Goal: Task Accomplishment & Management: Use online tool/utility

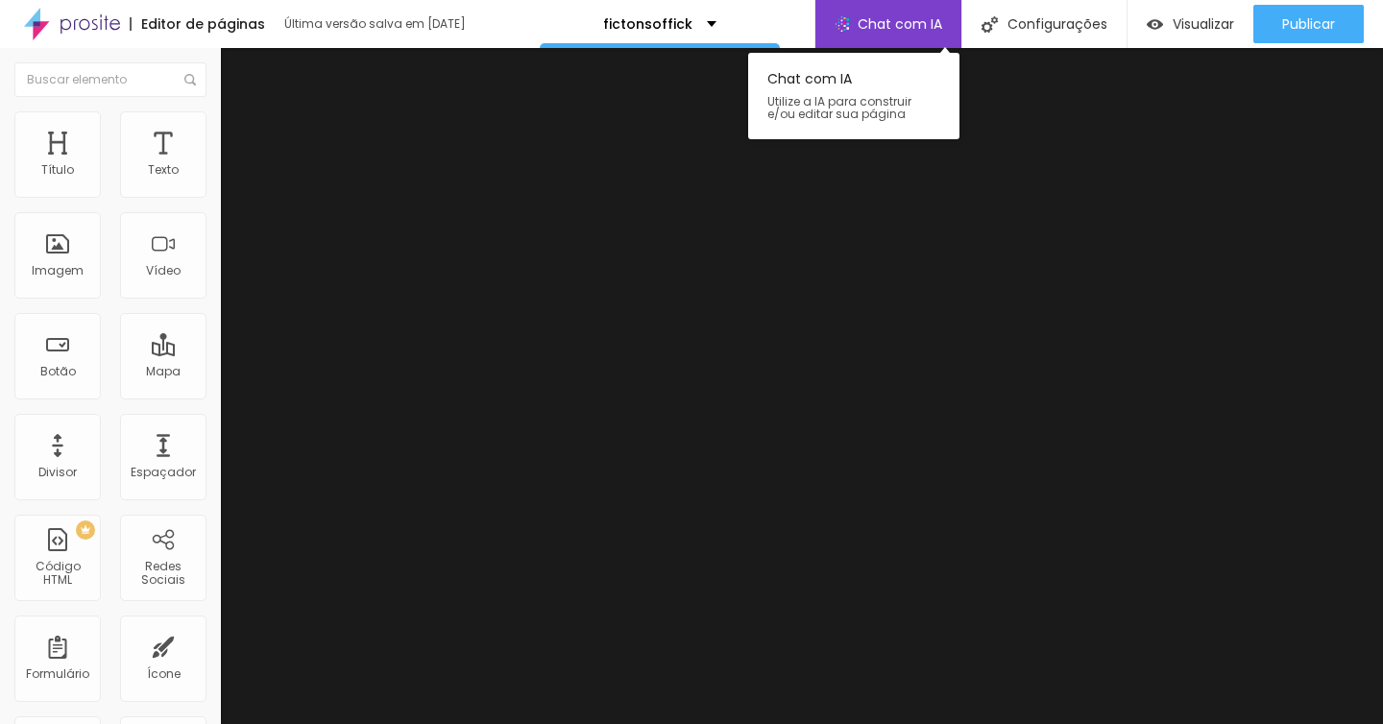
click at [915, 21] on span "Chat com IA" at bounding box center [900, 23] width 85 height 13
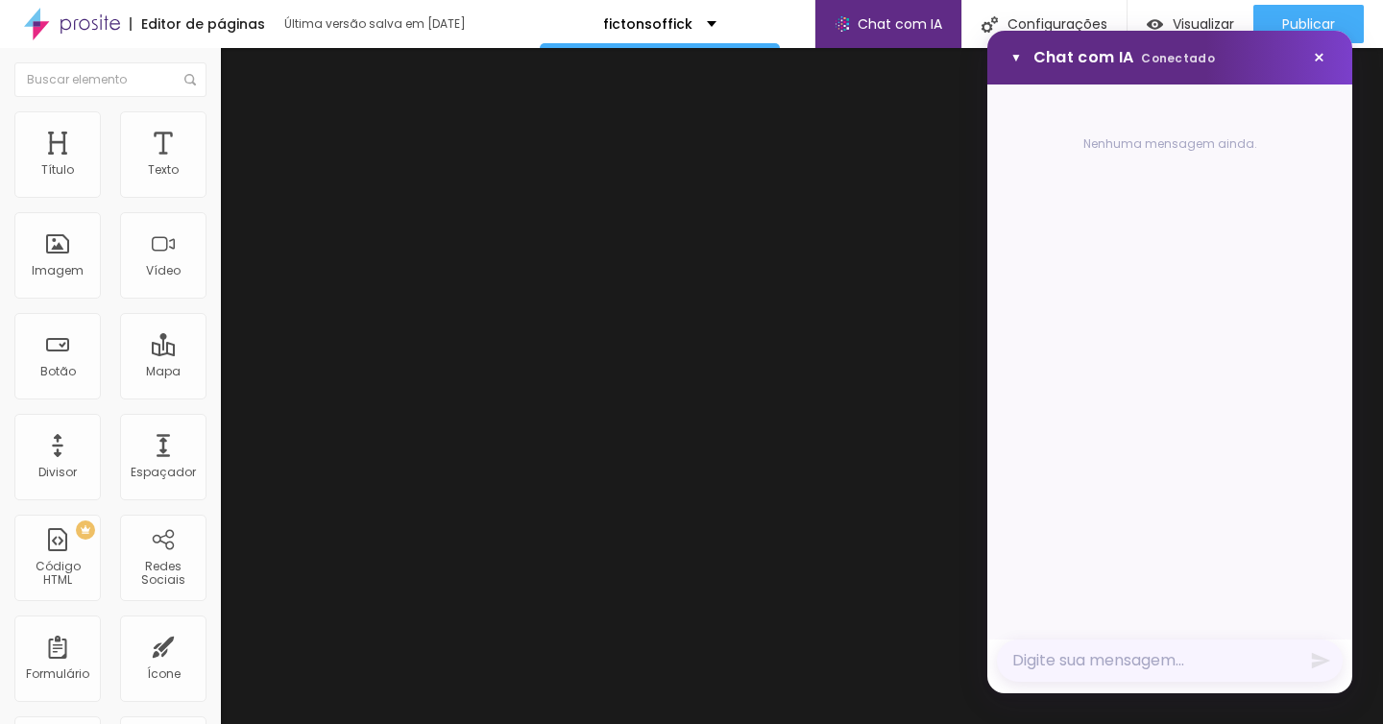
click at [1124, 664] on textarea "Mensagem" at bounding box center [1170, 661] width 346 height 42
type textarea "quero vender kiwi"
click at [1319, 664] on icon "Enviar mensagem" at bounding box center [1321, 661] width 18 height 16
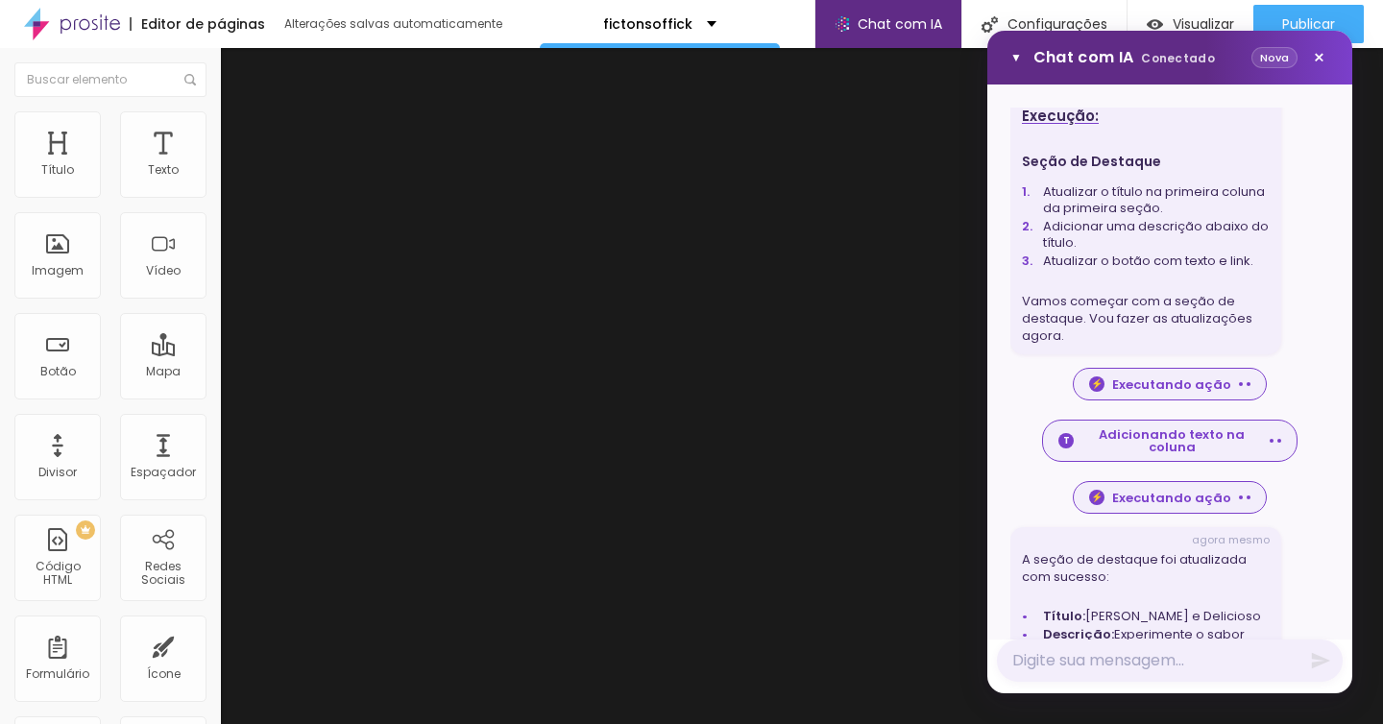
scroll to position [730, 0]
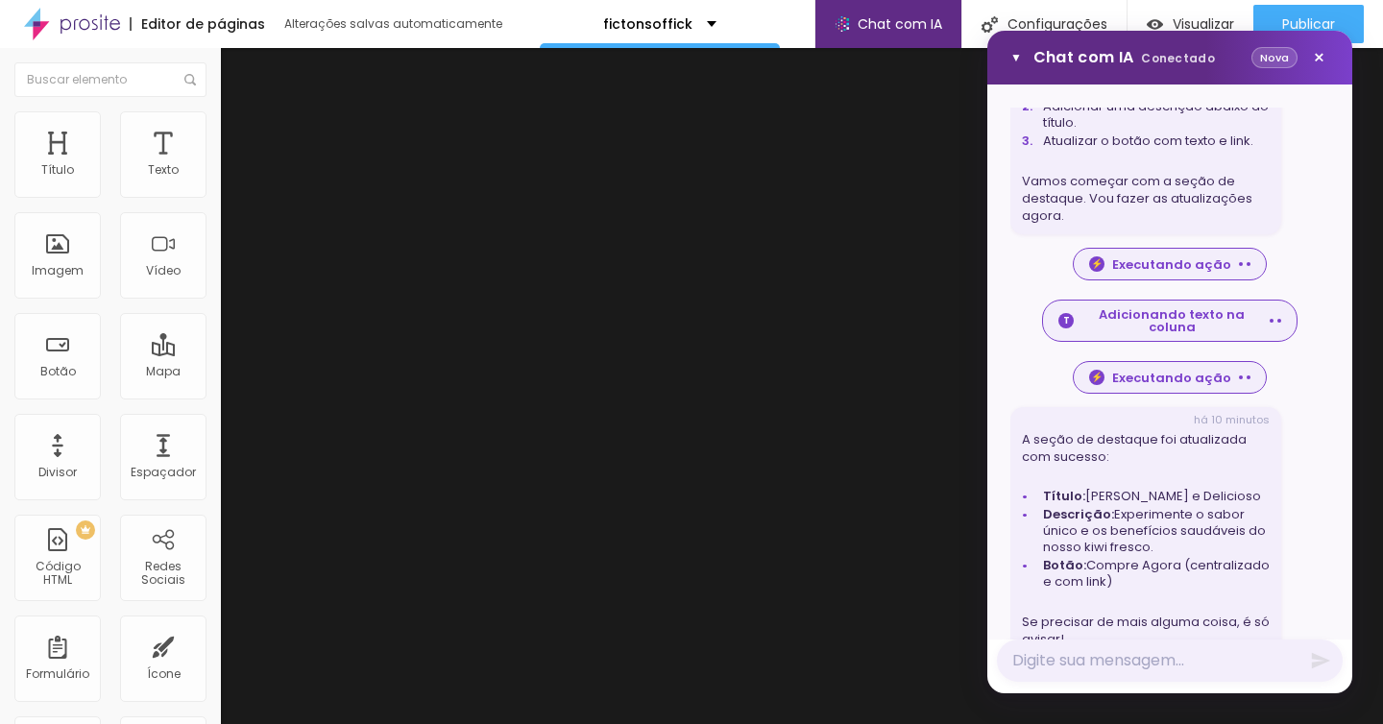
click at [1275, 58] on button "Nova" at bounding box center [1275, 58] width 46 height 22
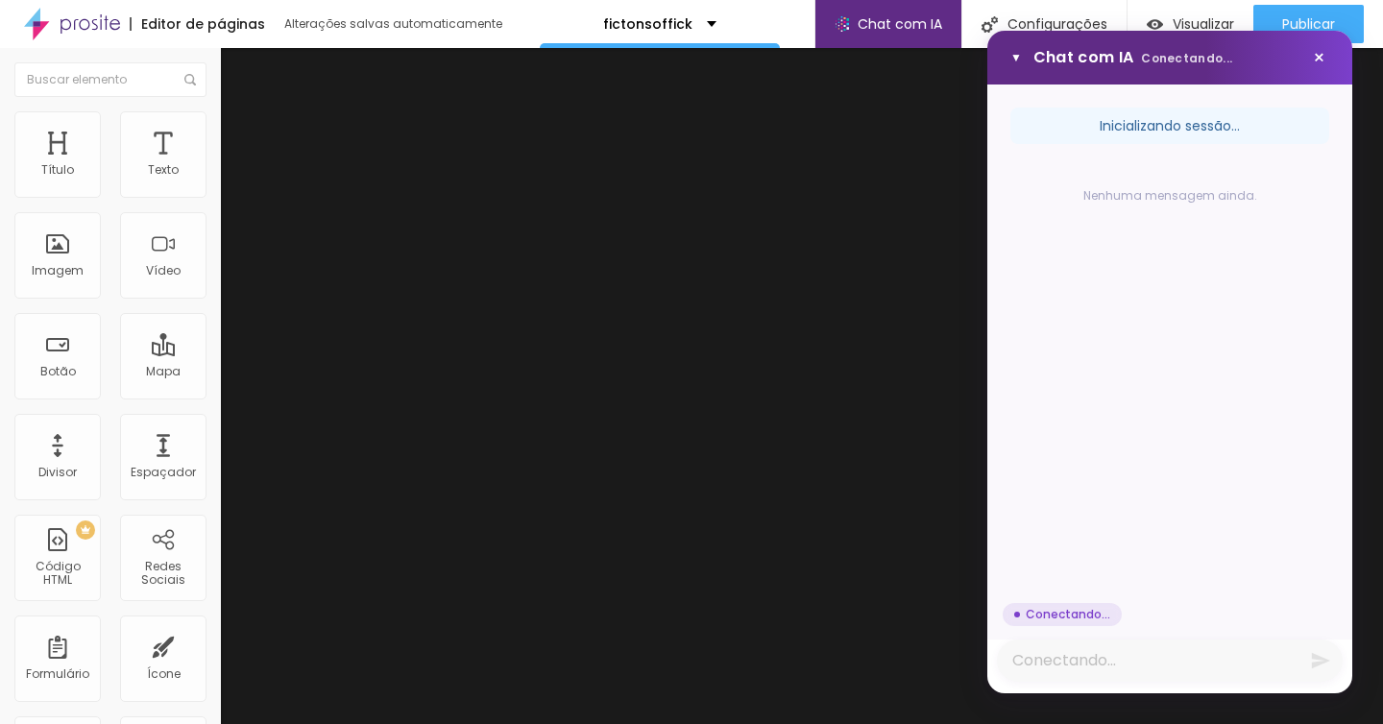
scroll to position [0, 0]
click at [1111, 666] on textarea "Mensagem" at bounding box center [1170, 661] width 346 height 42
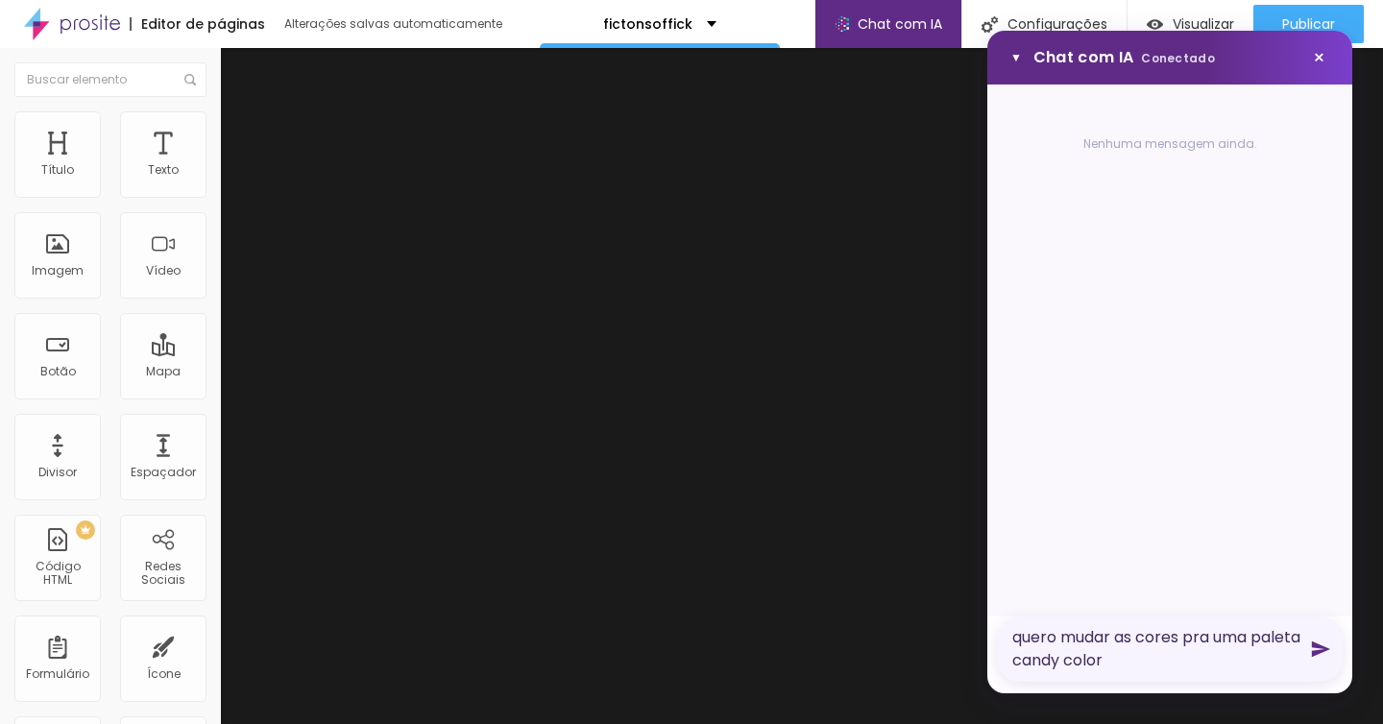
type textarea "quero mudar as cores pra uma paleta candy color"
click at [1324, 659] on icon "Enviar mensagem" at bounding box center [1320, 649] width 21 height 21
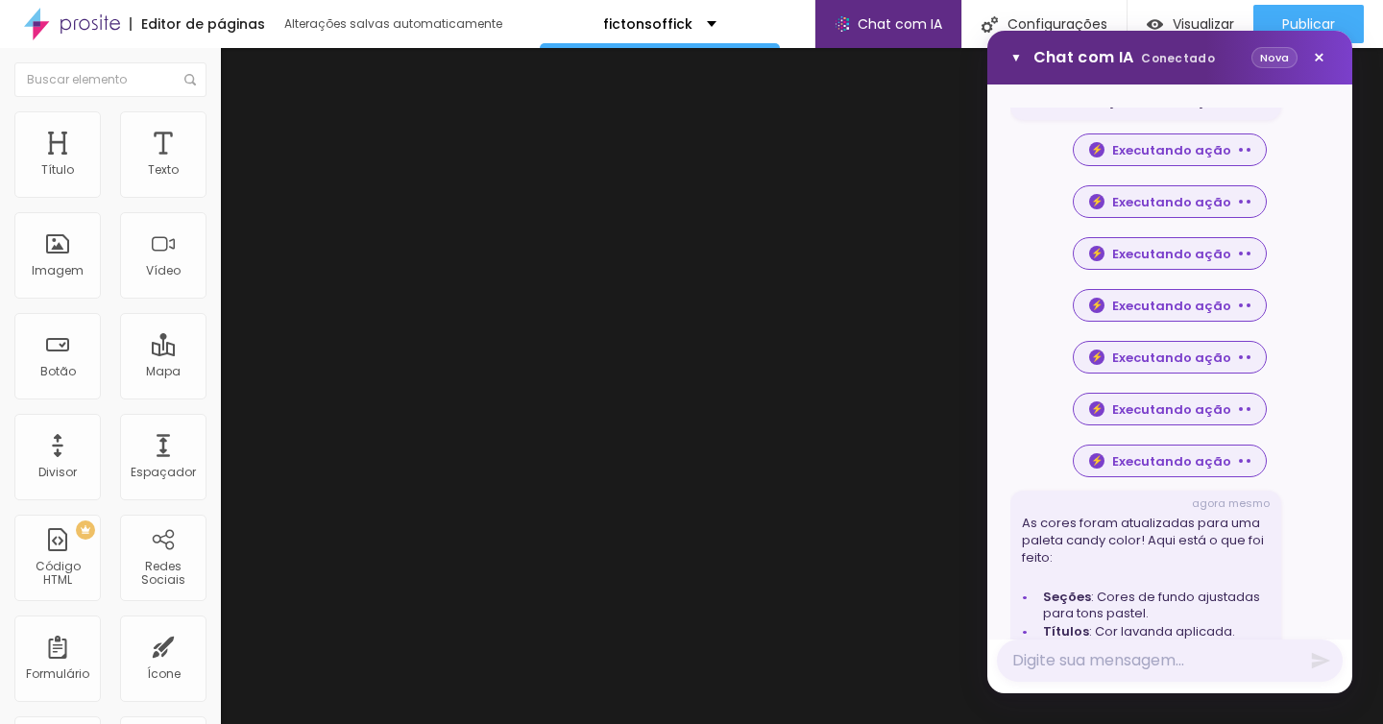
scroll to position [585, 0]
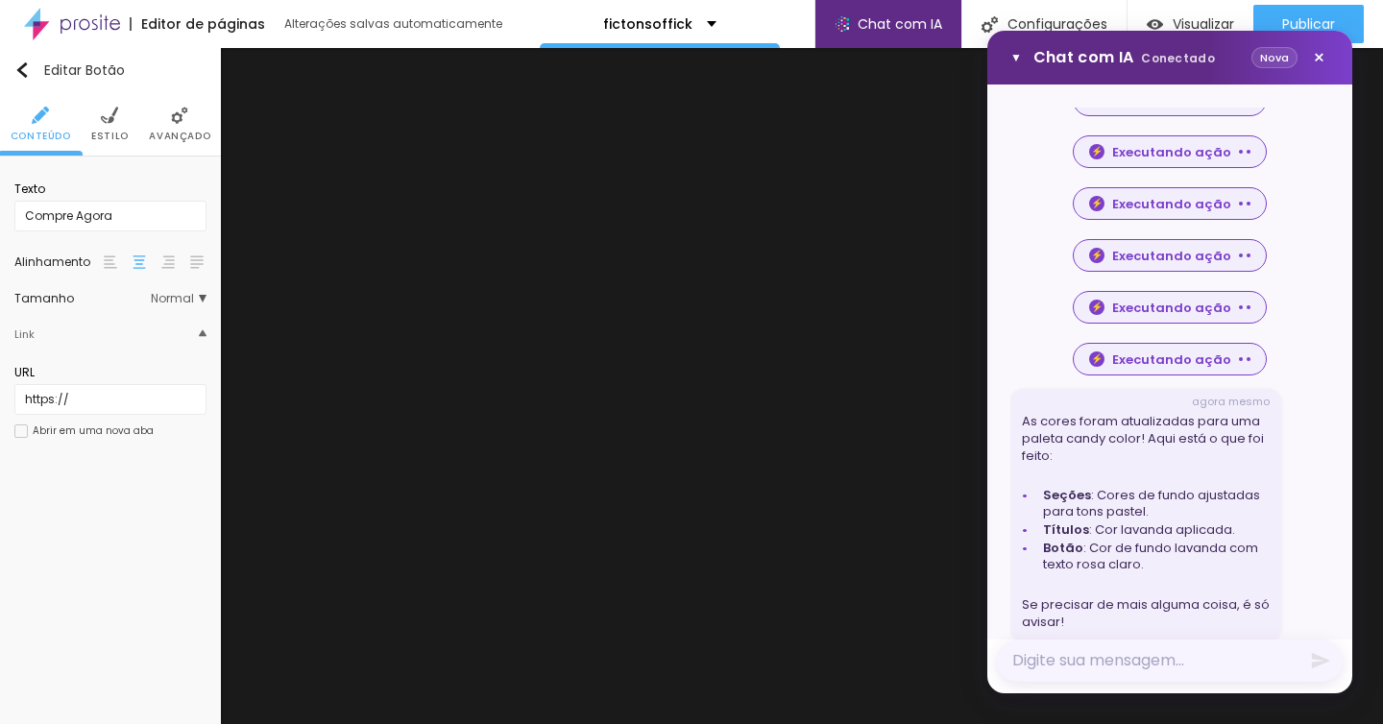
click at [1087, 656] on textarea "Mensagem" at bounding box center [1170, 661] width 346 height 42
type textarea "o contorno desse botão não parece ser muito candy"
click at [1315, 652] on icon "Enviar mensagem" at bounding box center [1321, 650] width 18 height 16
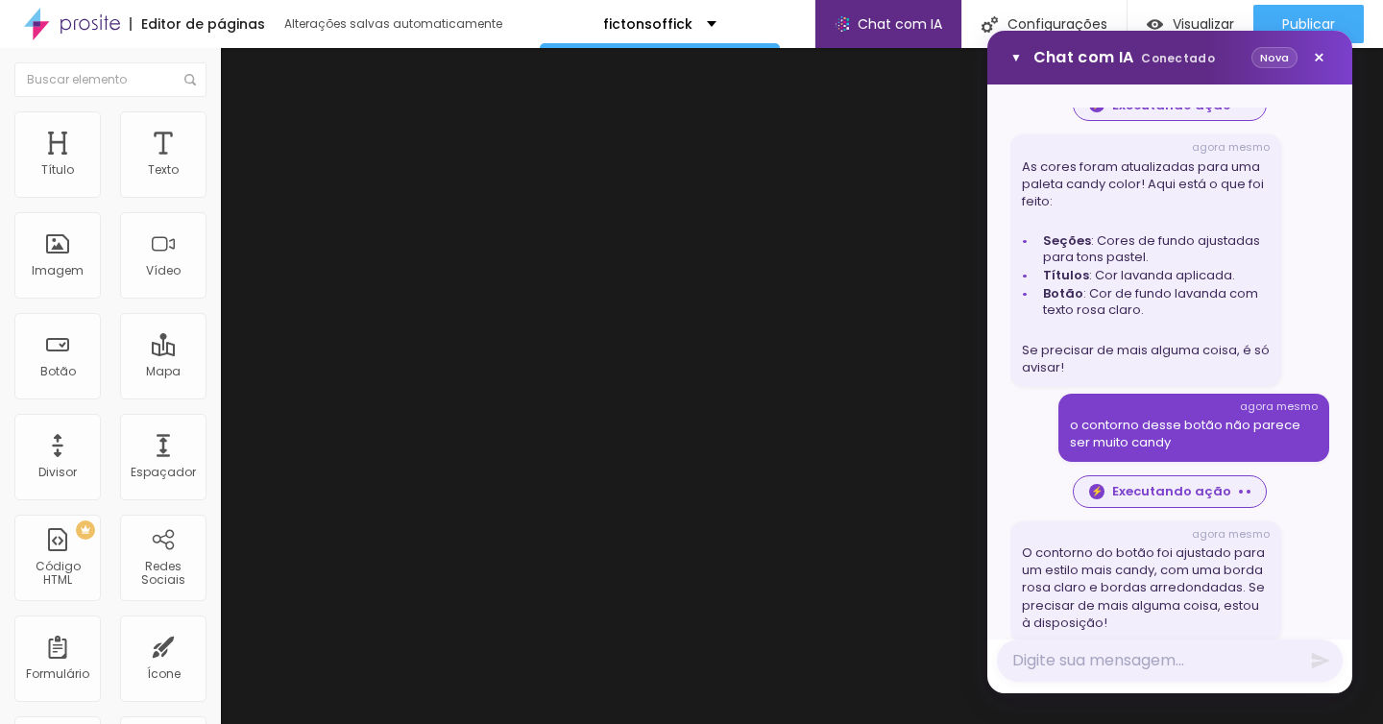
scroll to position [840, 0]
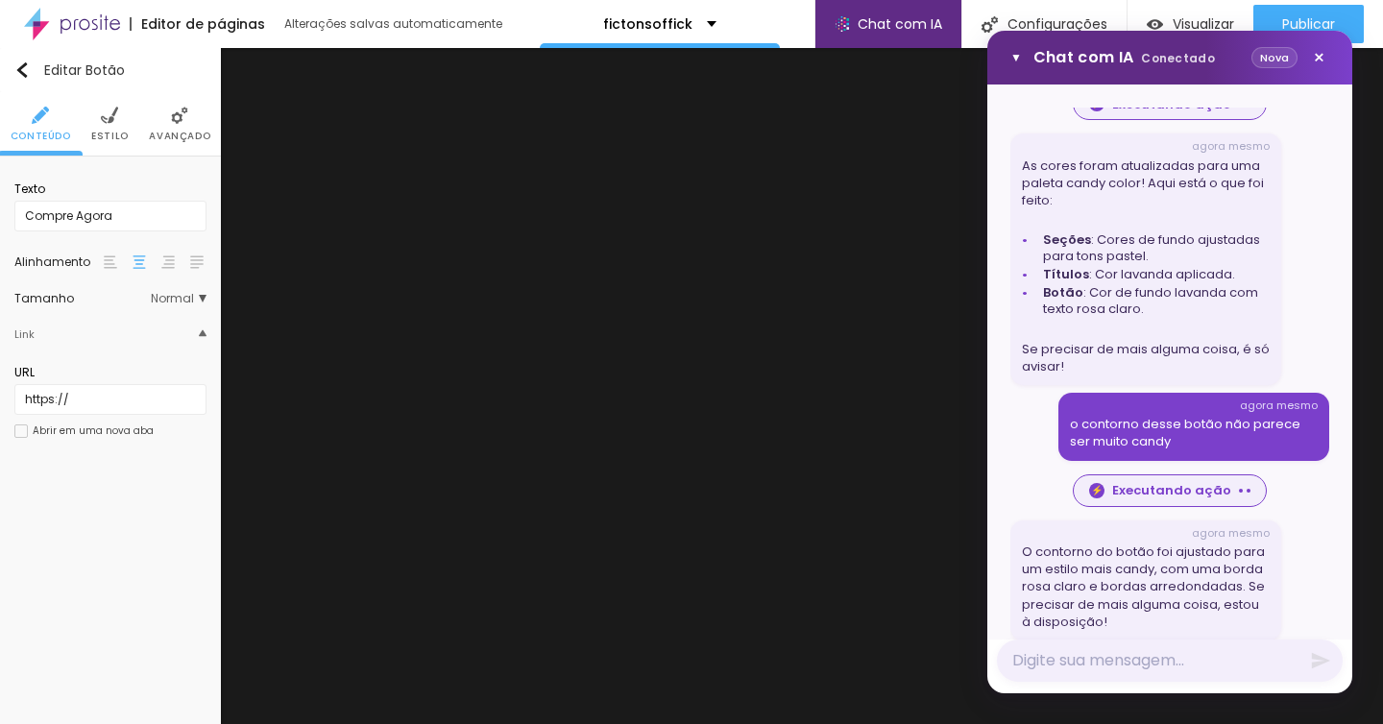
click at [113, 141] on span "Estilo" at bounding box center [109, 137] width 37 height 10
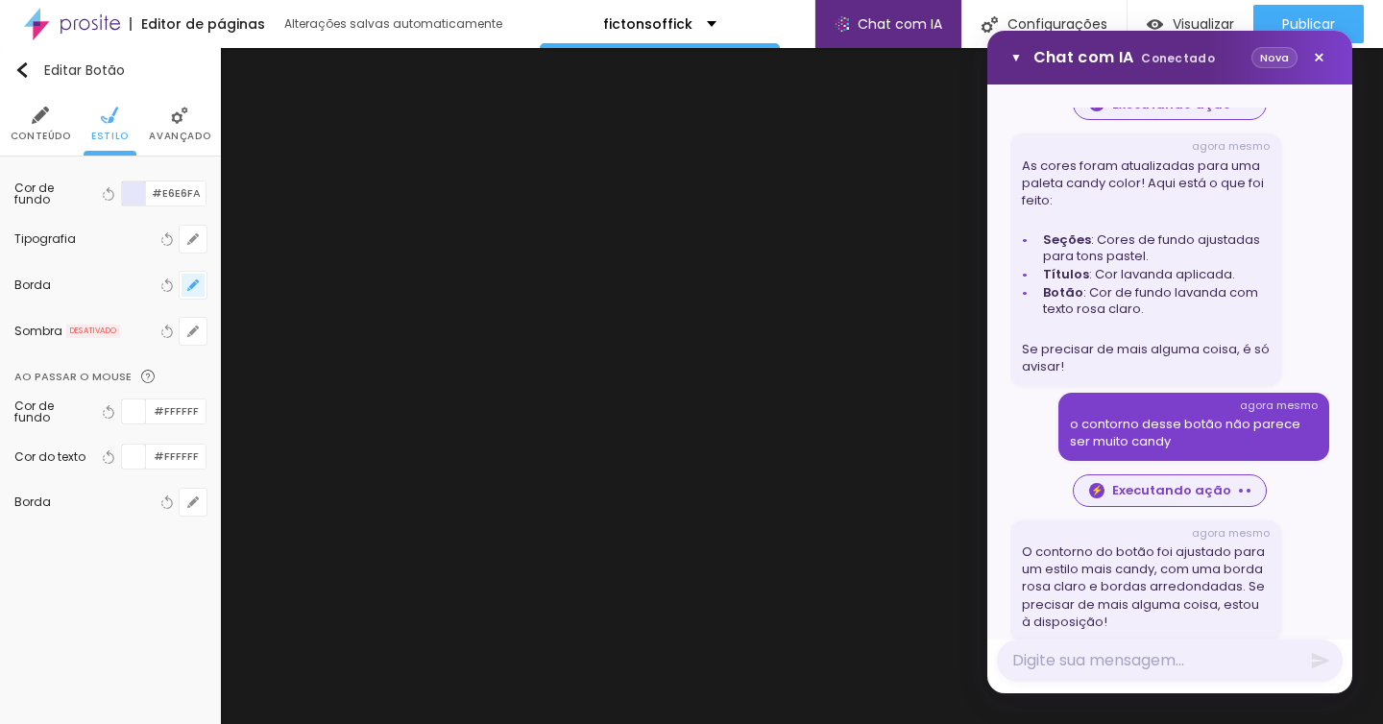
click at [196, 280] on icon "button" at bounding box center [197, 282] width 4 height 4
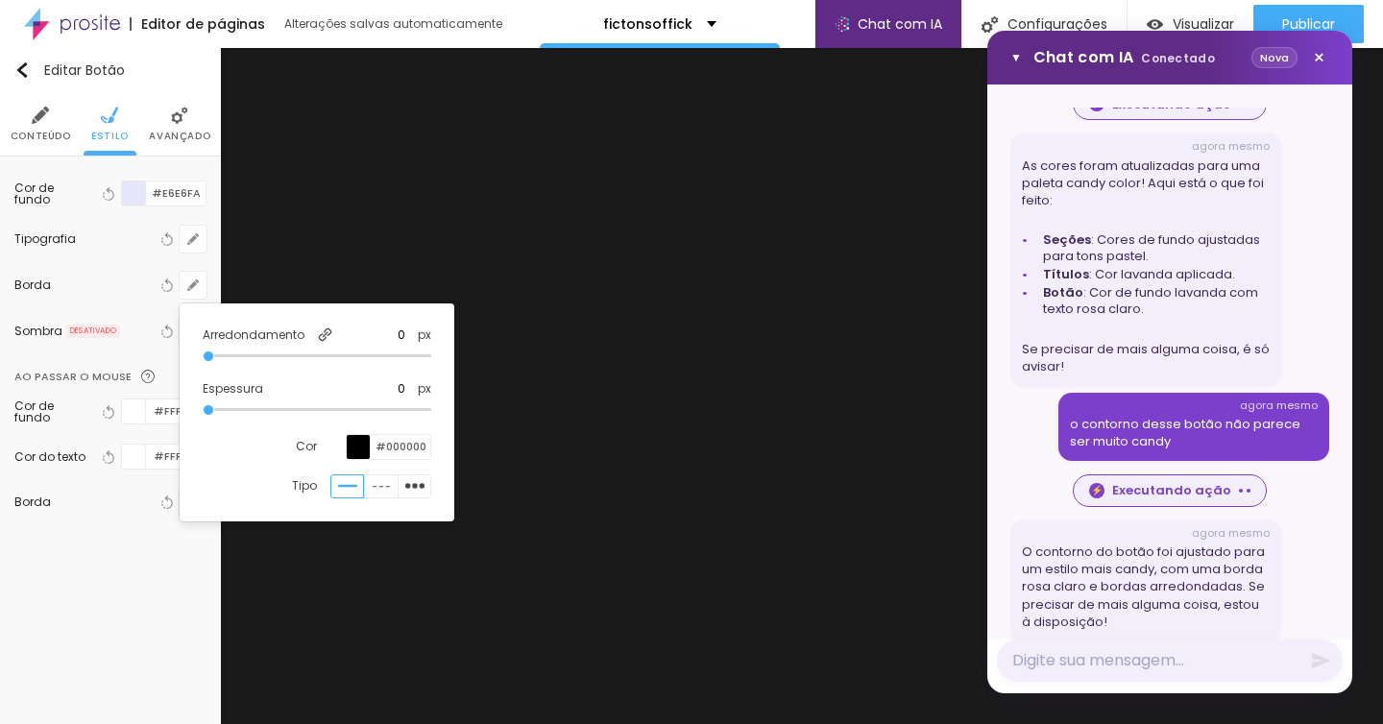
click at [364, 445] on div at bounding box center [359, 447] width 24 height 24
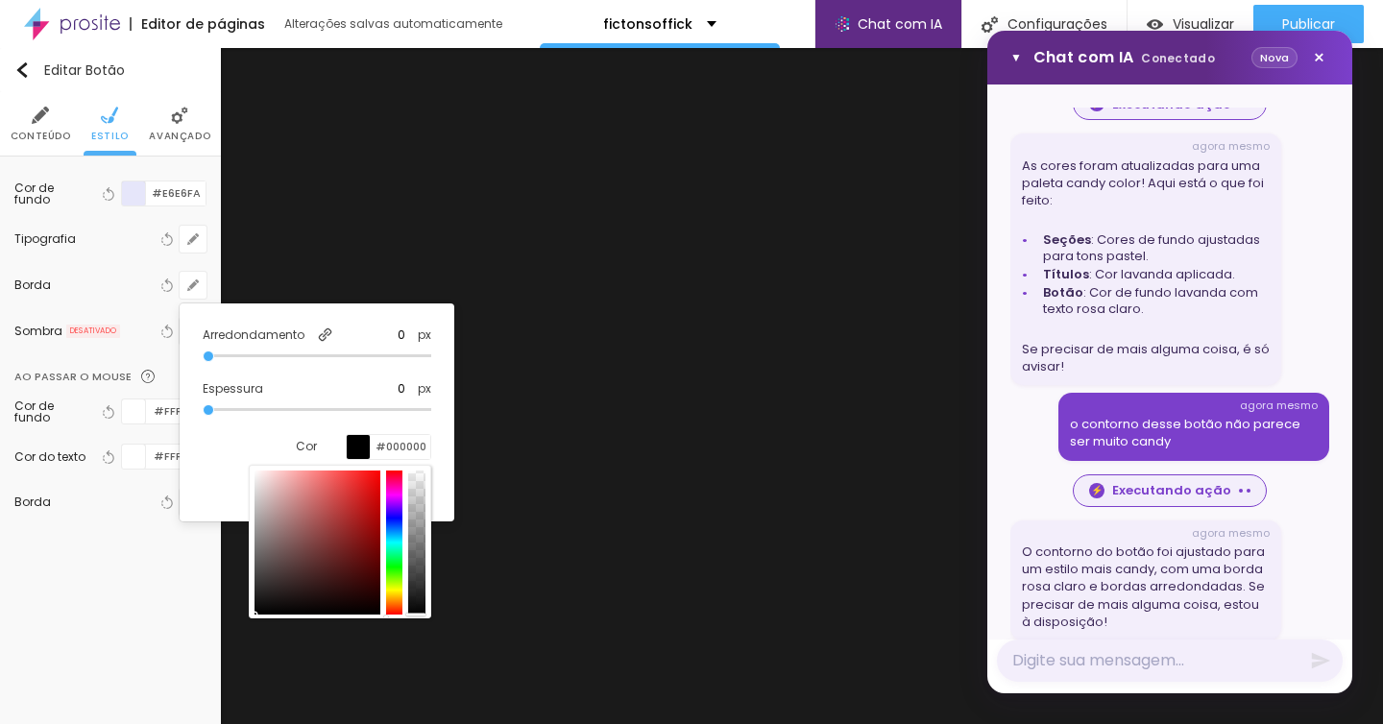
click at [1151, 569] on div "O contorno do botão foi ajustado para um estilo mais candy, com uma borda rosa …" at bounding box center [1146, 587] width 248 height 87
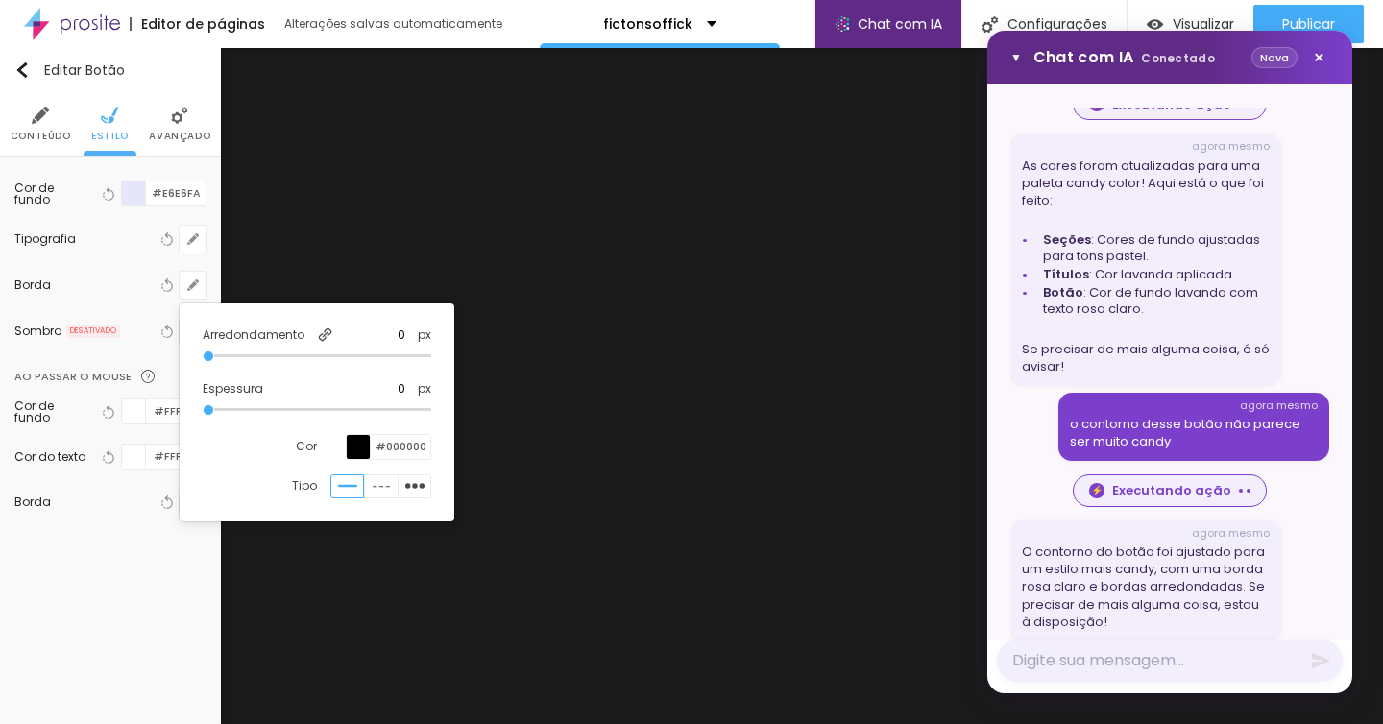
click at [1167, 635] on div "há 1 minuto quero mudar as cores pra uma paleta candy color há 1 minuto Para ap…" at bounding box center [1169, 374] width 319 height 532
click at [718, 388] on div at bounding box center [691, 362] width 1383 height 724
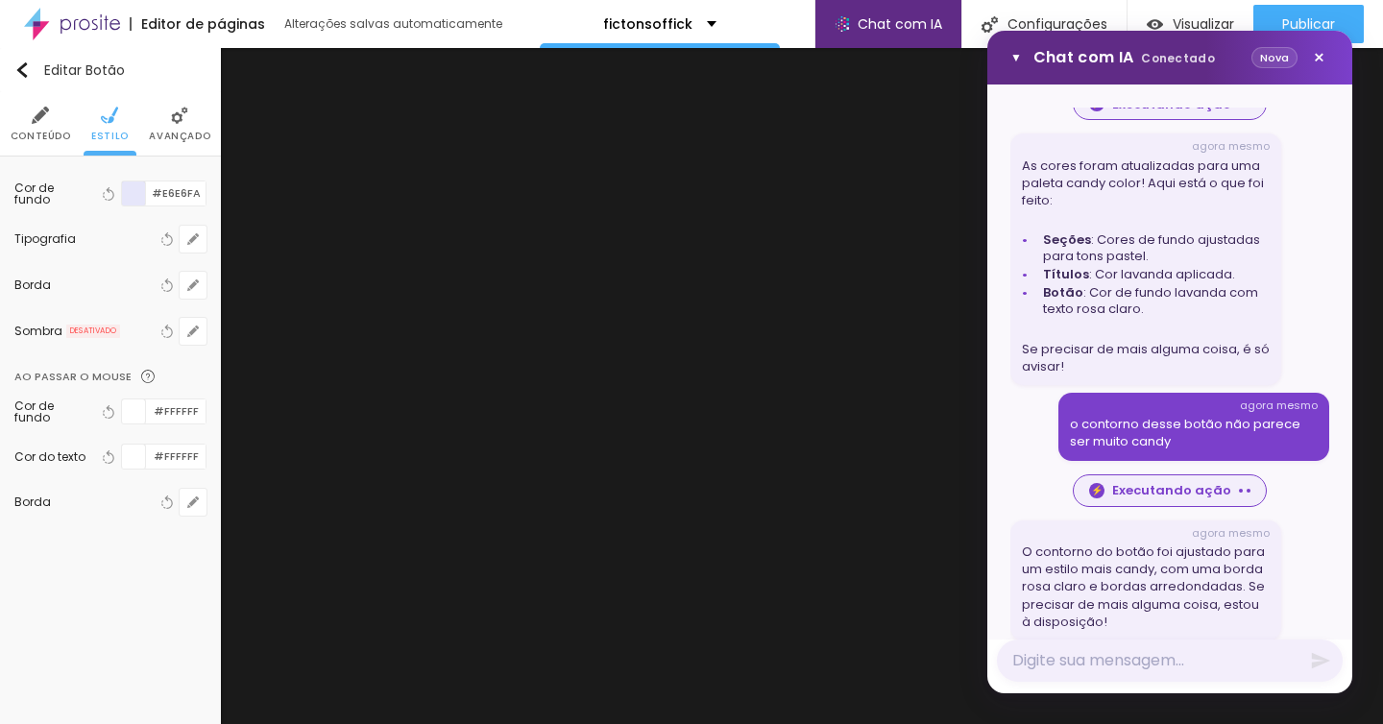
click at [197, 116] on li "Avançado" at bounding box center [179, 123] width 61 height 63
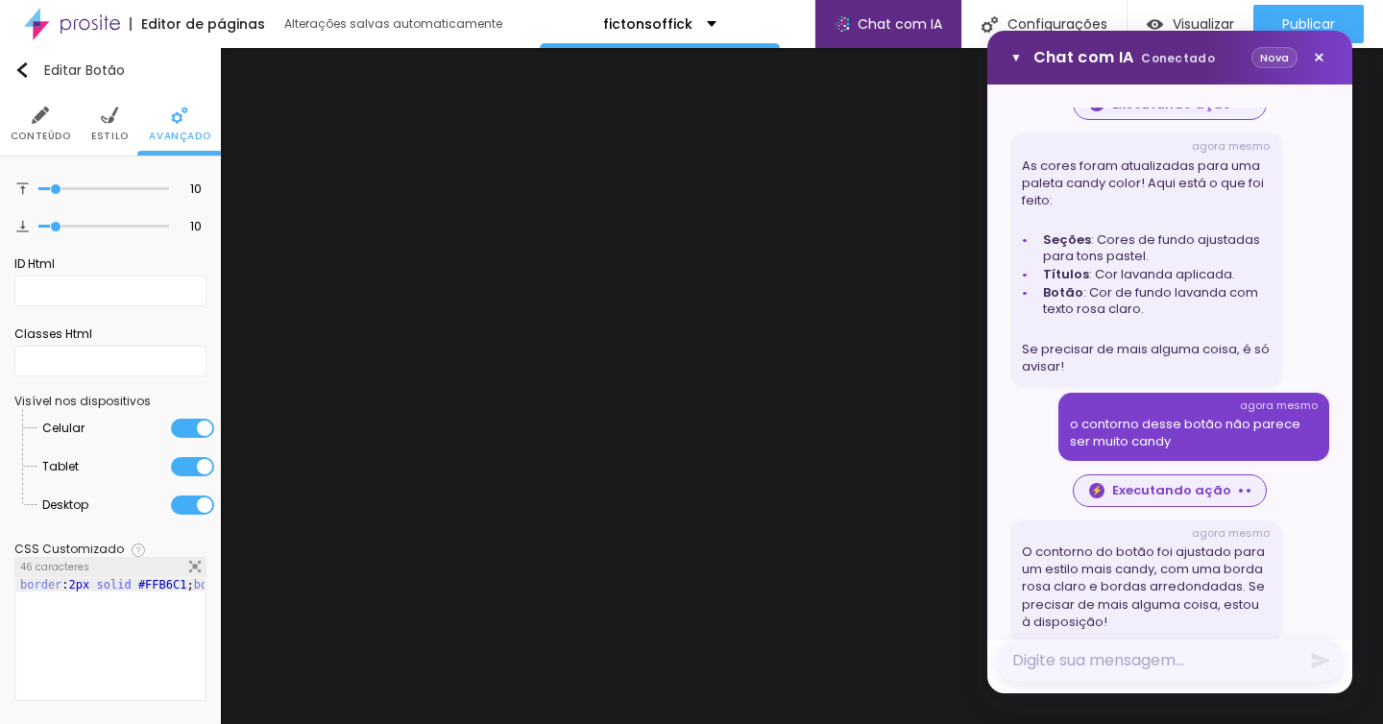
click at [1105, 654] on textarea "Mensagem" at bounding box center [1170, 661] width 346 height 42
type textarea "mas a borda tá preta ainda"
click at [1321, 658] on icon "Enviar mensagem" at bounding box center [1321, 661] width 18 height 16
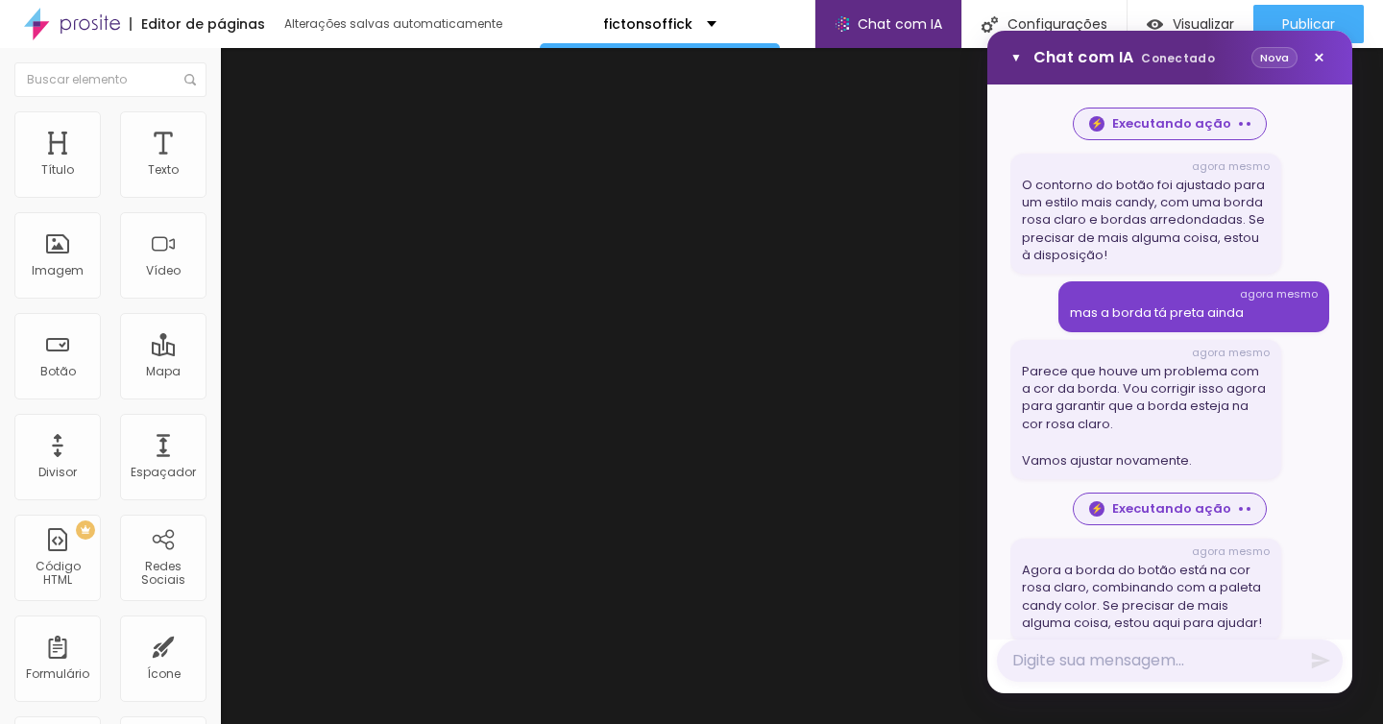
scroll to position [1208, 0]
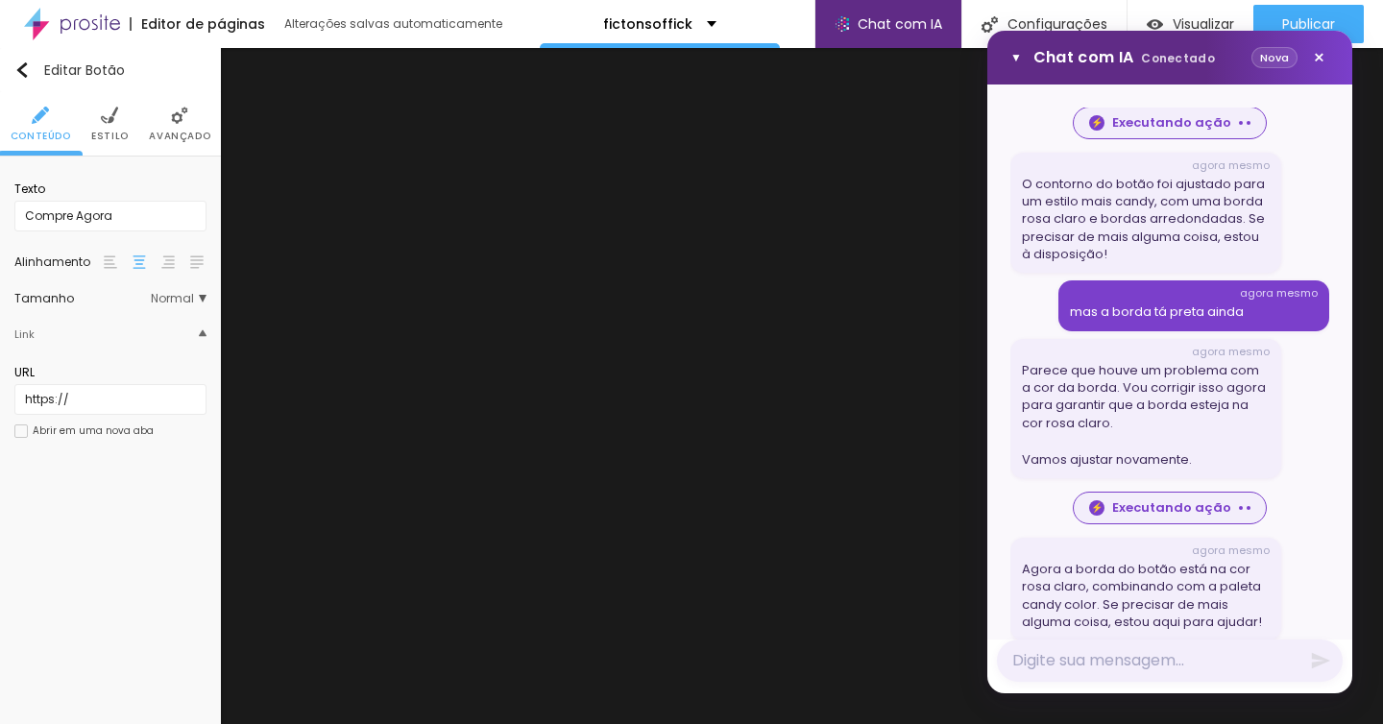
drag, startPoint x: 179, startPoint y: 110, endPoint x: 162, endPoint y: 113, distance: 16.8
click at [179, 110] on img at bounding box center [179, 115] width 17 height 17
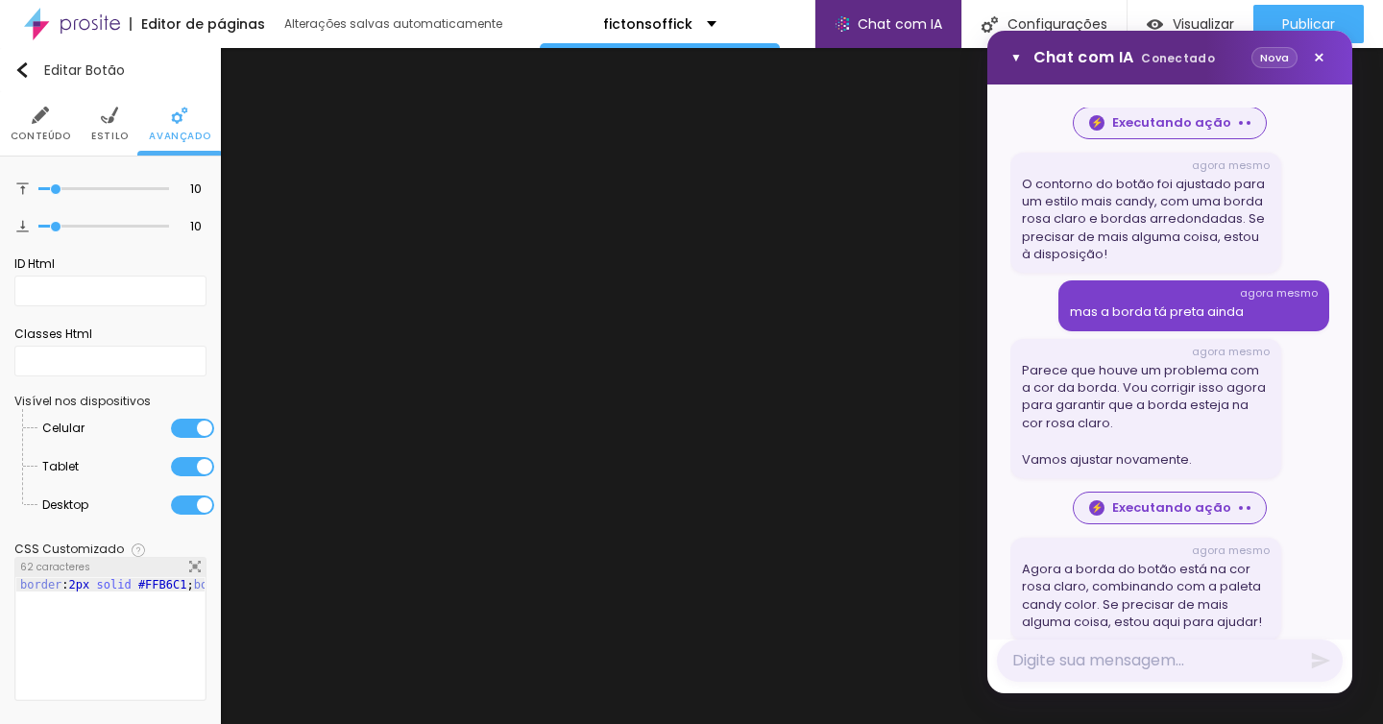
click at [118, 118] on li "Estilo" at bounding box center [109, 123] width 37 height 63
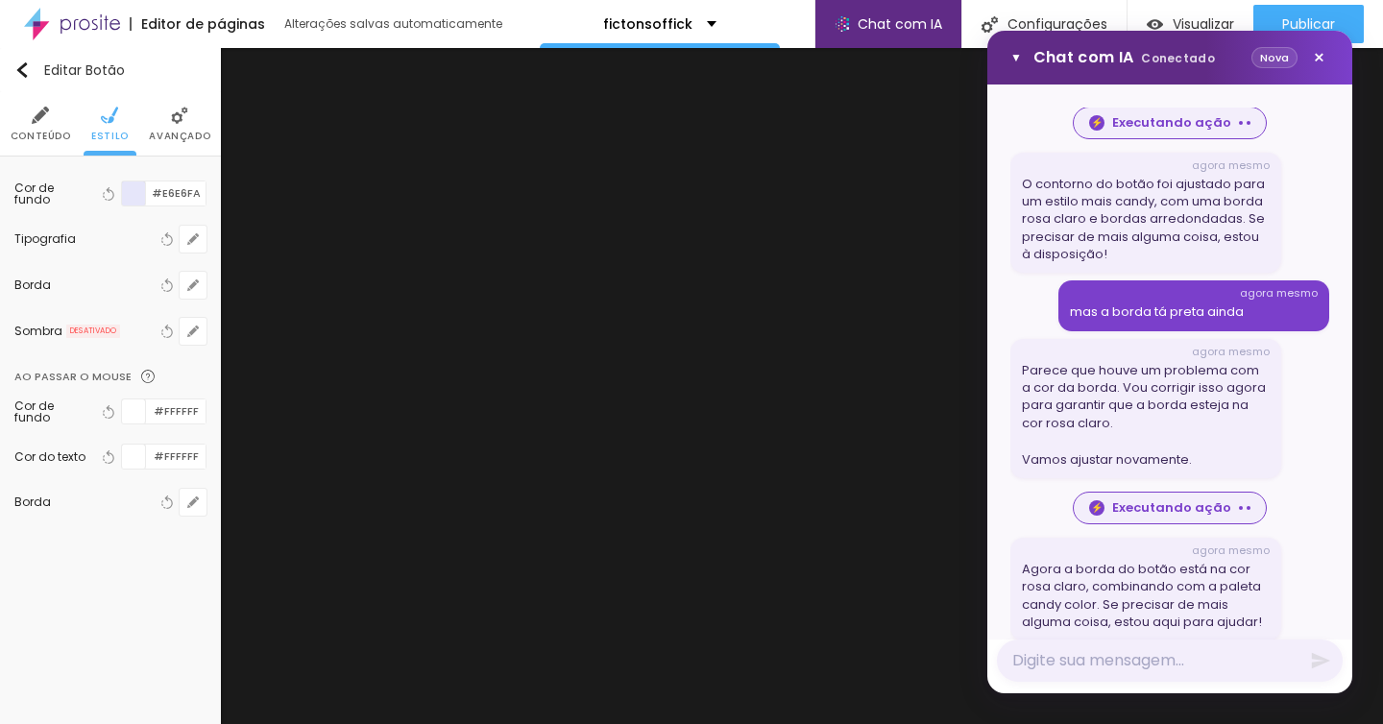
click at [199, 133] on span "Avançado" at bounding box center [179, 137] width 61 height 10
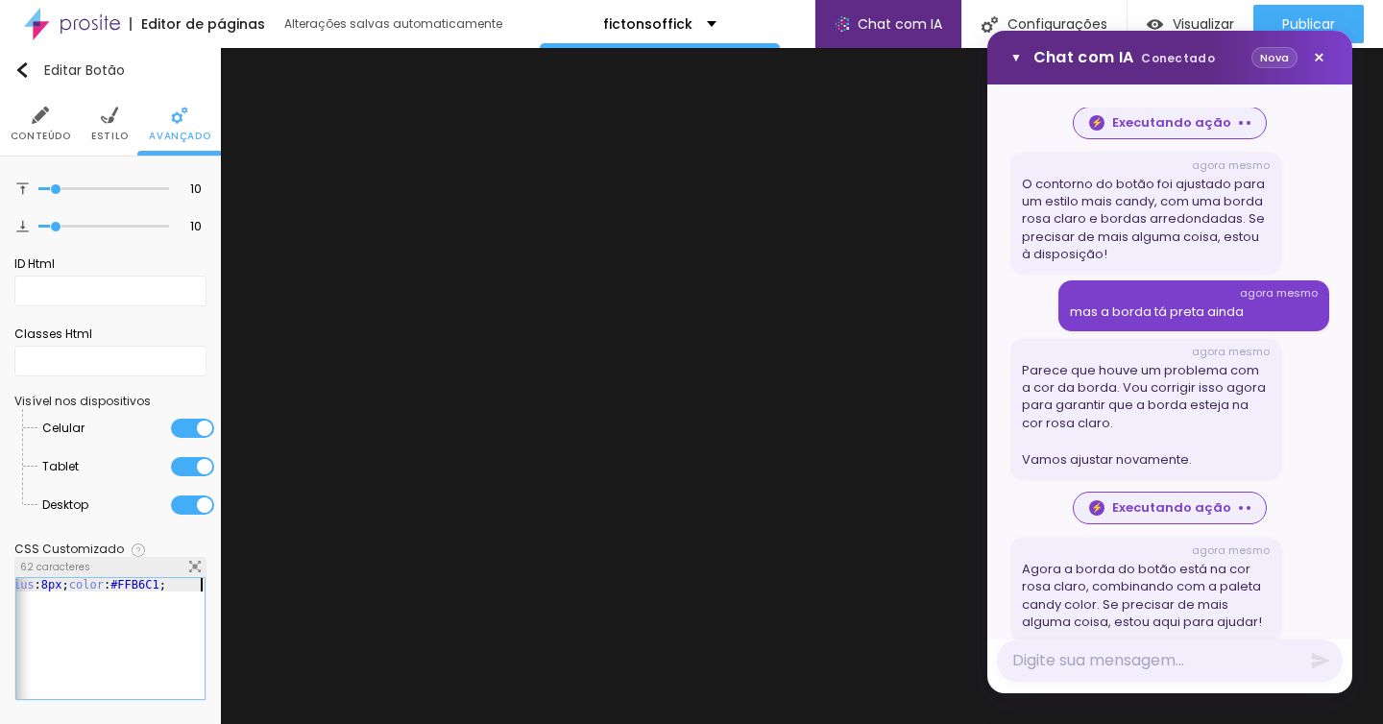
click at [198, 708] on div "CSS Customizado Espaco para usuários avançados poderem personalizar elementos c…" at bounding box center [110, 622] width 192 height 177
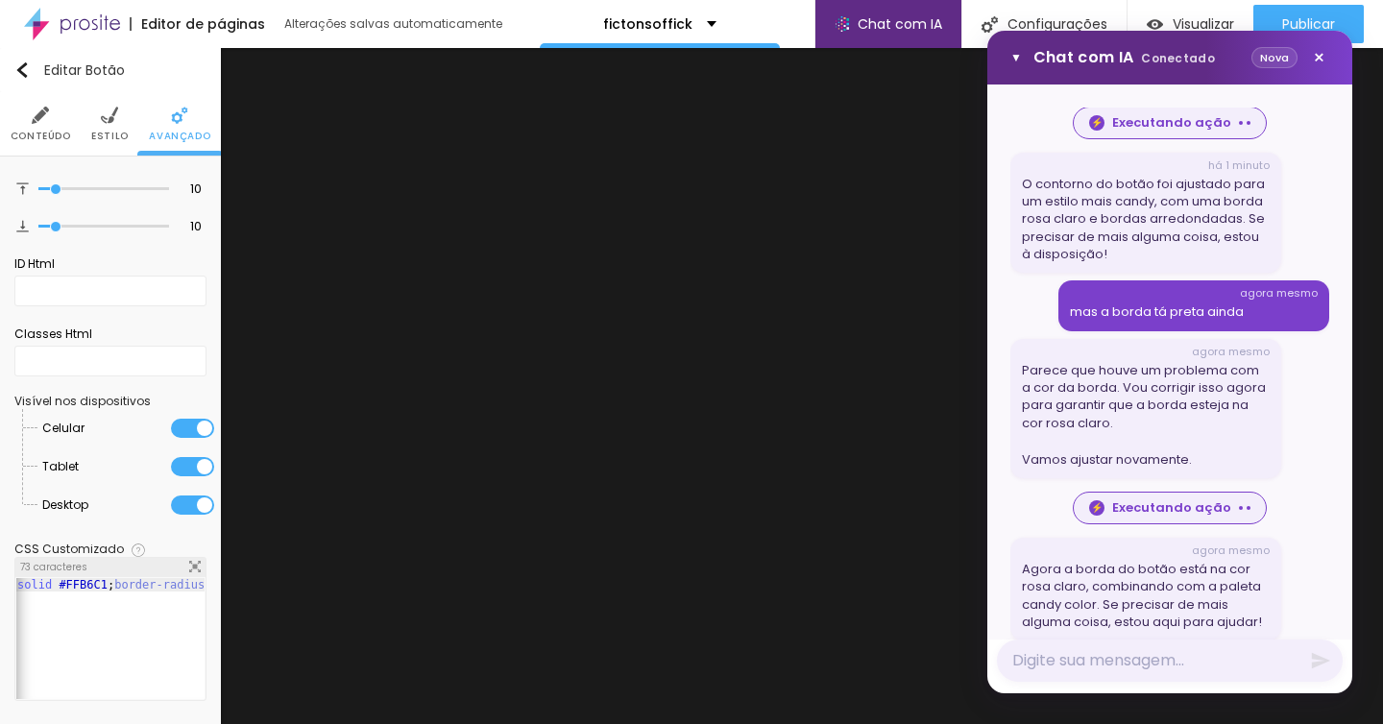
scroll to position [0, 0]
click at [127, 578] on div "border : 2px solid #FFB6C1 ; border-radius : 8px ; color : #FFB6C1 !important;" at bounding box center [195, 652] width 514 height 149
click at [150, 581] on div "border : 2px solid #FFB6C1 ; border-radius : 8px ; color : #FFB6C1 !important;" at bounding box center [212, 652] width 514 height 149
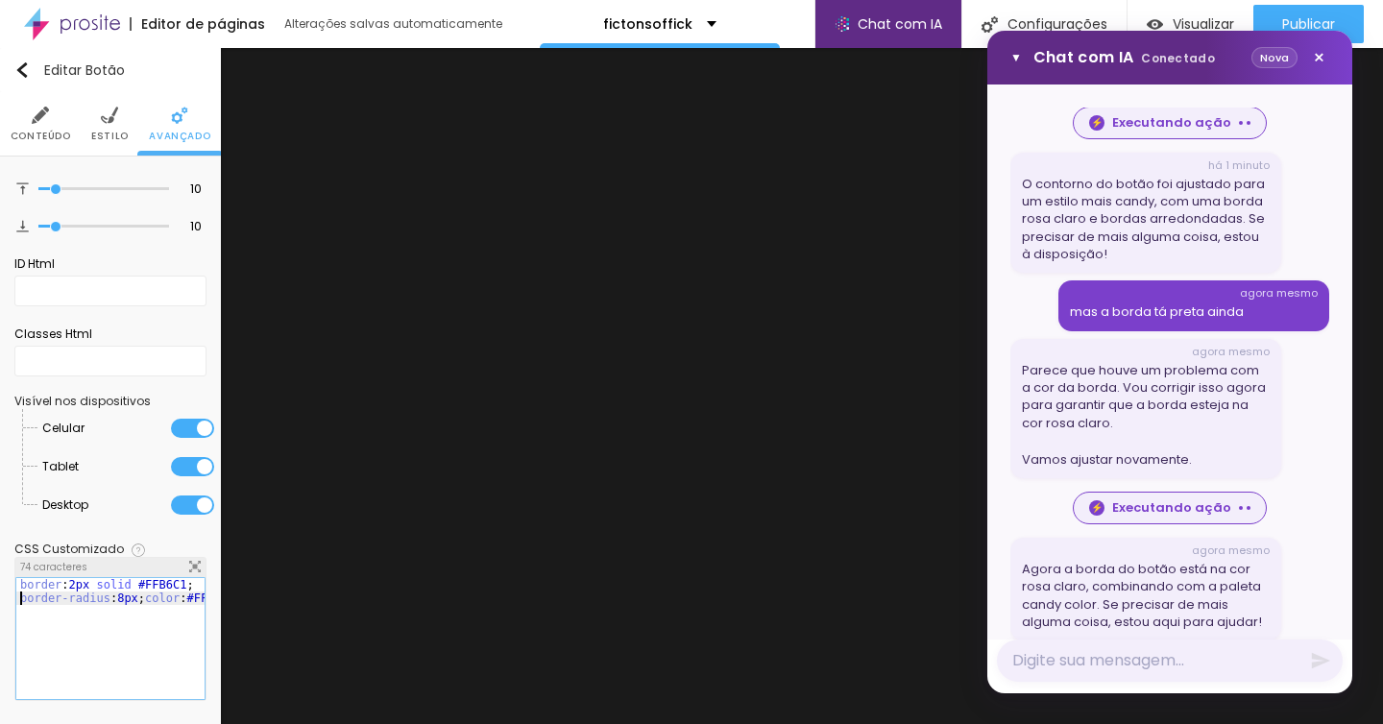
drag, startPoint x: 184, startPoint y: 585, endPoint x: 198, endPoint y: 592, distance: 15.0
click at [184, 585] on div "border : 2px solid #FFB6C1 ; border-radius : 8px ; color : #FFB6C1 !important;" at bounding box center [179, 652] width 327 height 149
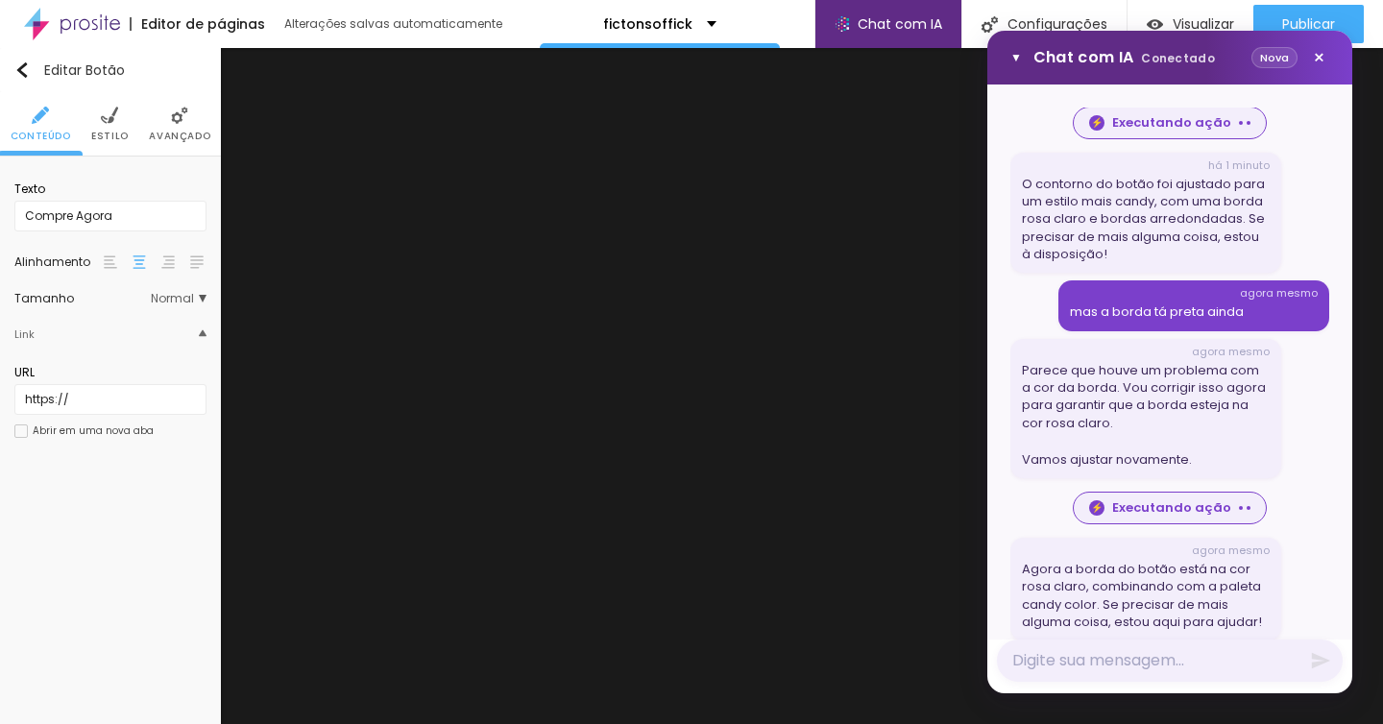
click at [165, 134] on span "Avançado" at bounding box center [179, 137] width 61 height 10
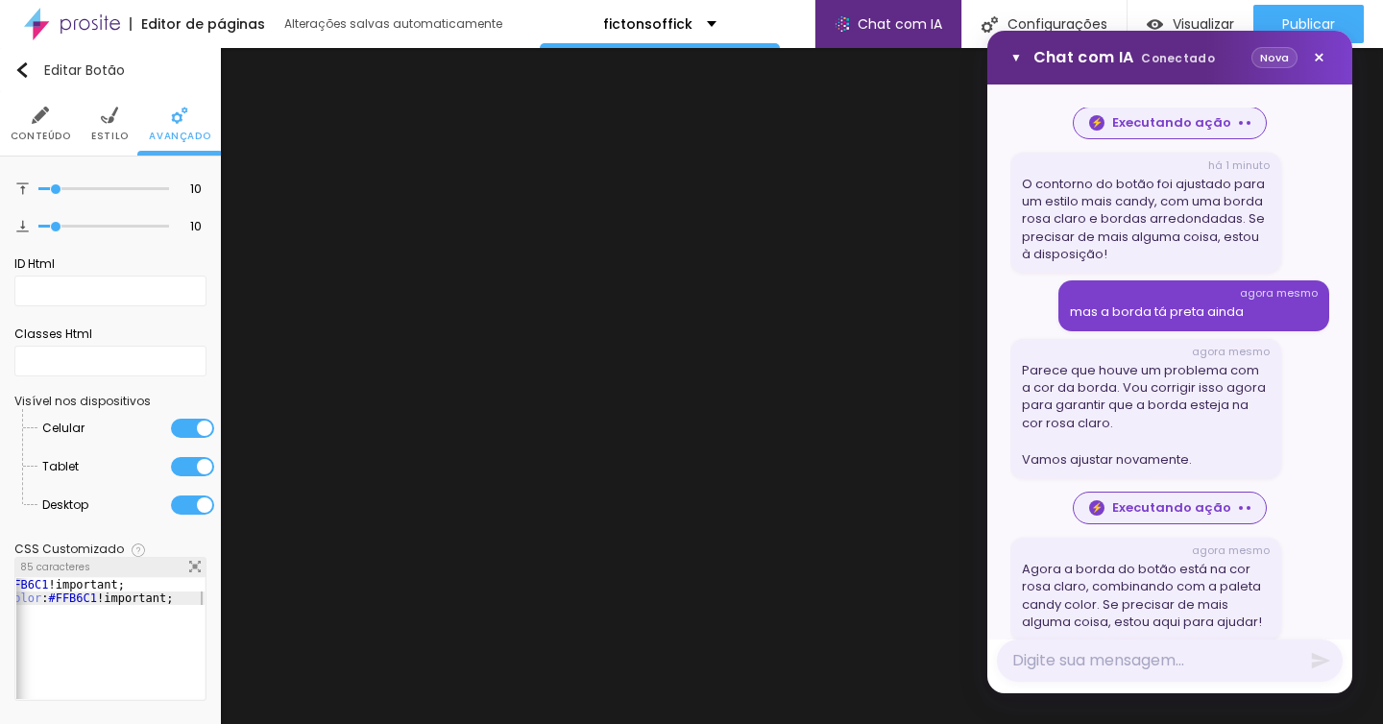
scroll to position [0, 138]
click at [109, 632] on div "border : 2px solid #FFB6C1 !important; border-radius : 8px ; color : #FFB6C1 !i…" at bounding box center [41, 652] width 327 height 149
click at [196, 562] on img at bounding box center [195, 567] width 12 height 12
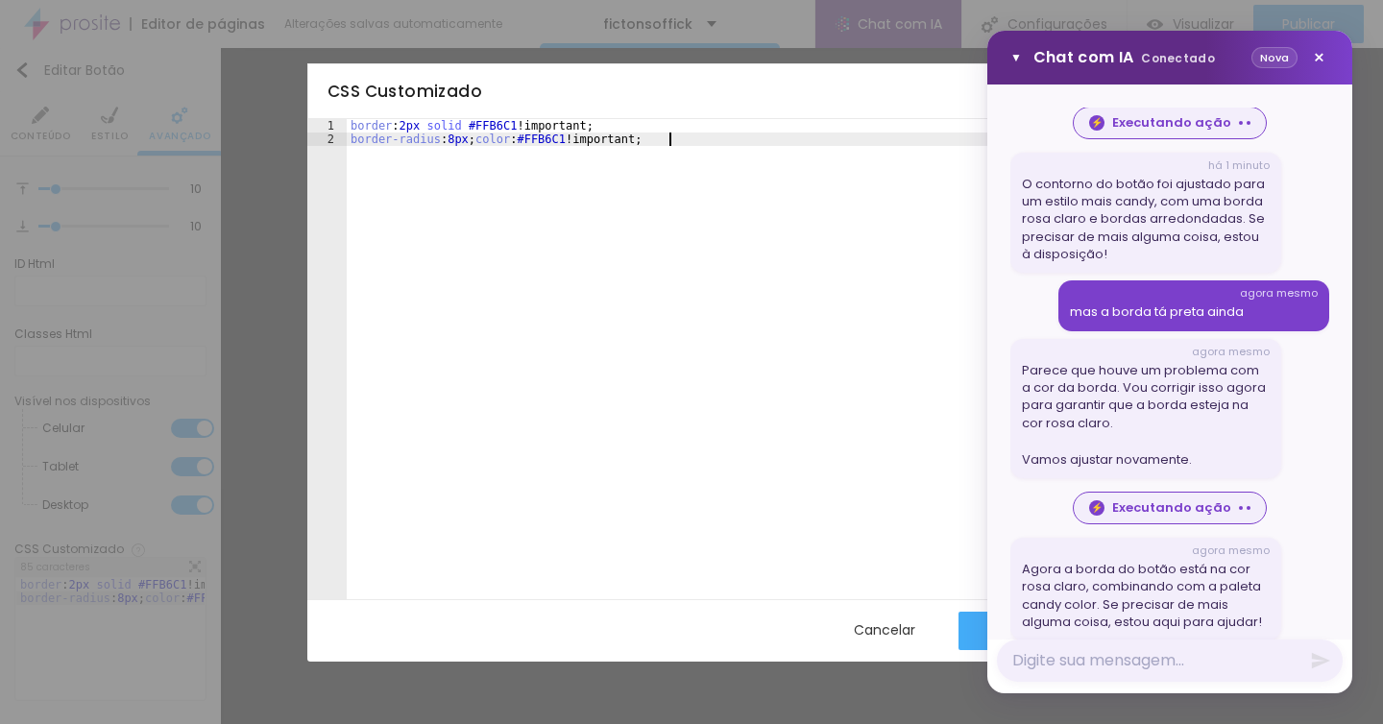
click at [566, 177] on div "border : 2px solid #FFB6C1 !important; border-radius : 8px ; color : #FFB6C1 !i…" at bounding box center [711, 372] width 729 height 507
click at [478, 133] on div "border : 2px solid #FFB6C1 !important; border-radius : 8px ; color : #FFB6C1 !i…" at bounding box center [711, 372] width 729 height 507
click at [479, 151] on div "border : 2px solid #FFB6C1 !important; border-radius : 8px ; color : #FFB6C1 !i…" at bounding box center [711, 372] width 729 height 507
drag, startPoint x: 497, startPoint y: 133, endPoint x: 528, endPoint y: 202, distance: 76.1
click at [497, 133] on div "border : 2px solid #FFB6C1 !important; border-radius : 8px ; color : #FFB6C1 !i…" at bounding box center [711, 372] width 729 height 507
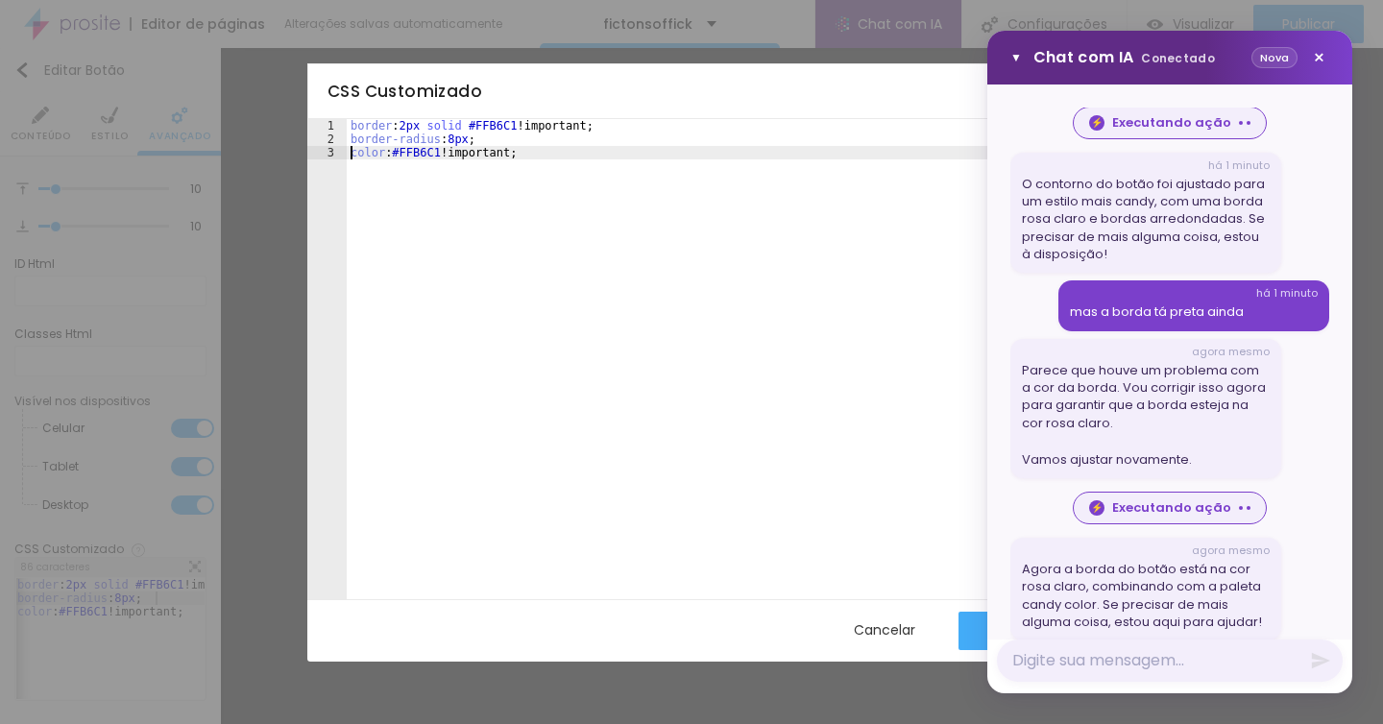
scroll to position [0, 3]
click at [973, 628] on button "Salvar" at bounding box center [1008, 631] width 98 height 38
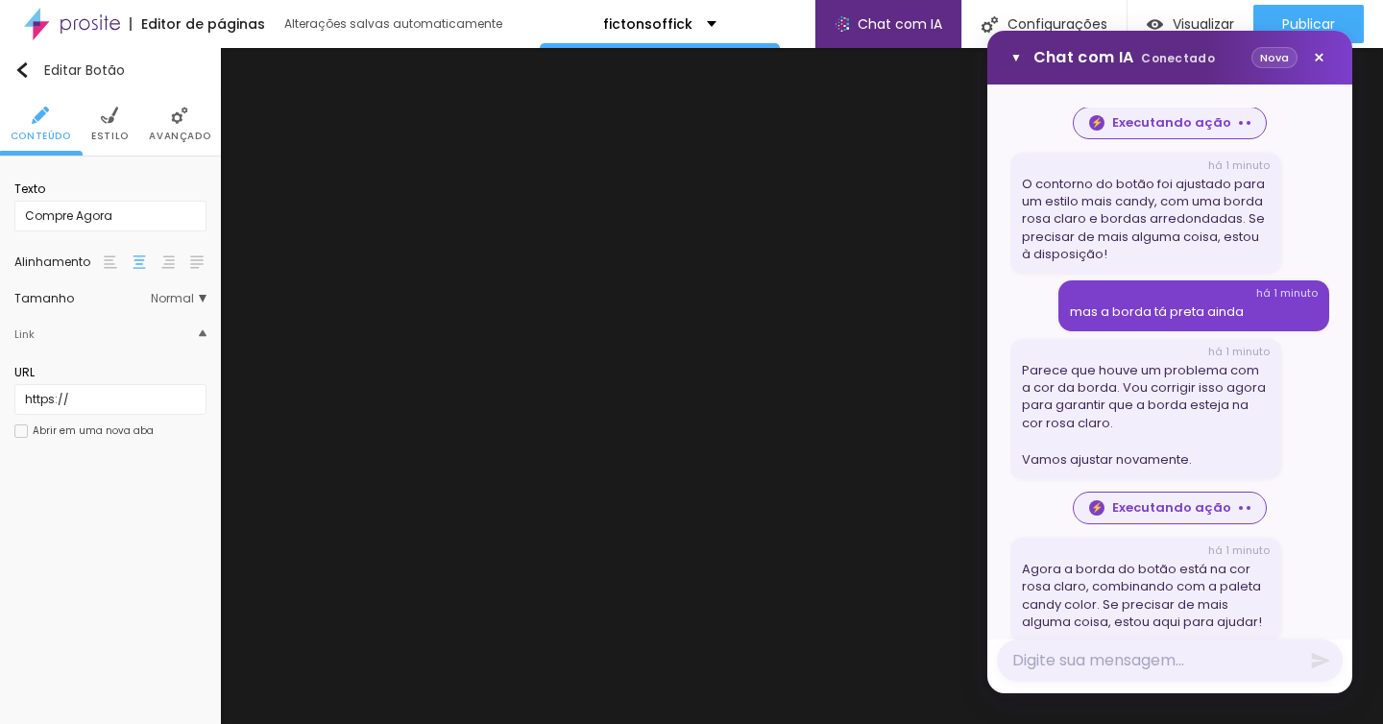
click at [116, 114] on img at bounding box center [109, 115] width 17 height 17
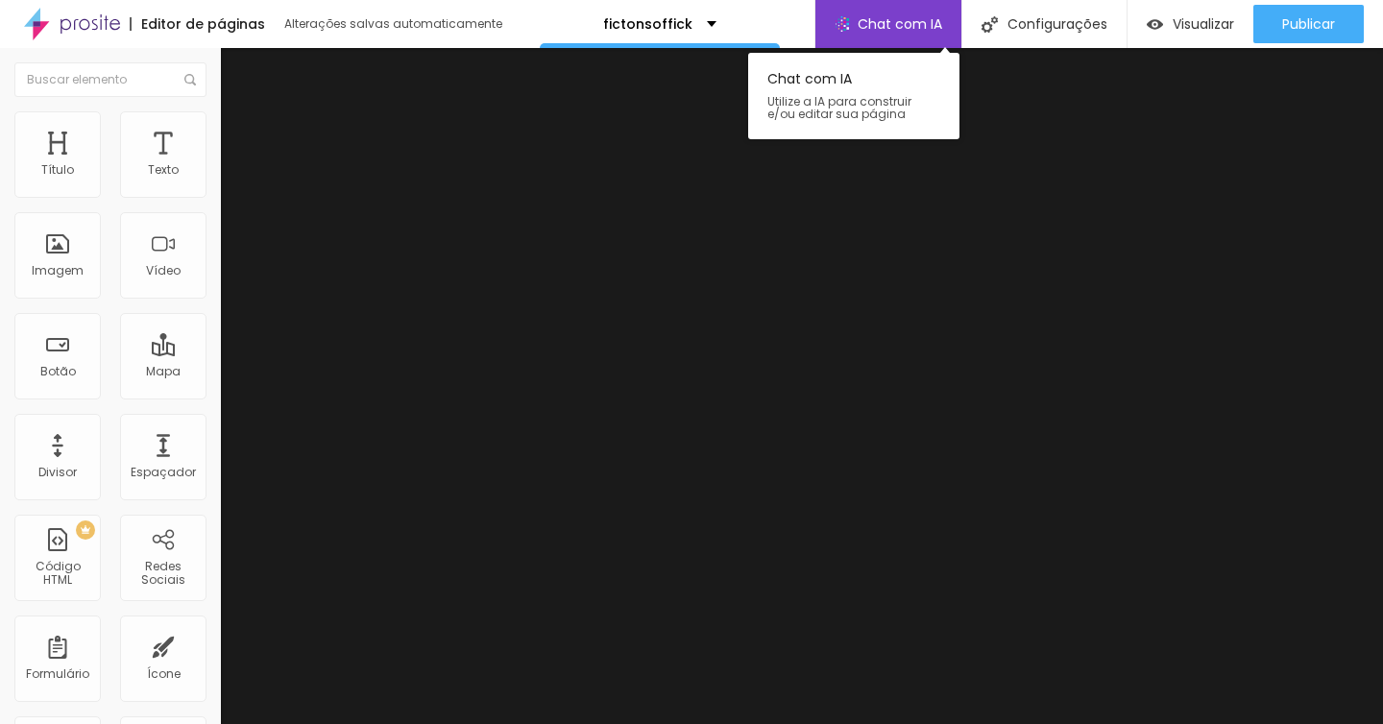
click at [904, 19] on span "Chat com IA" at bounding box center [900, 23] width 85 height 13
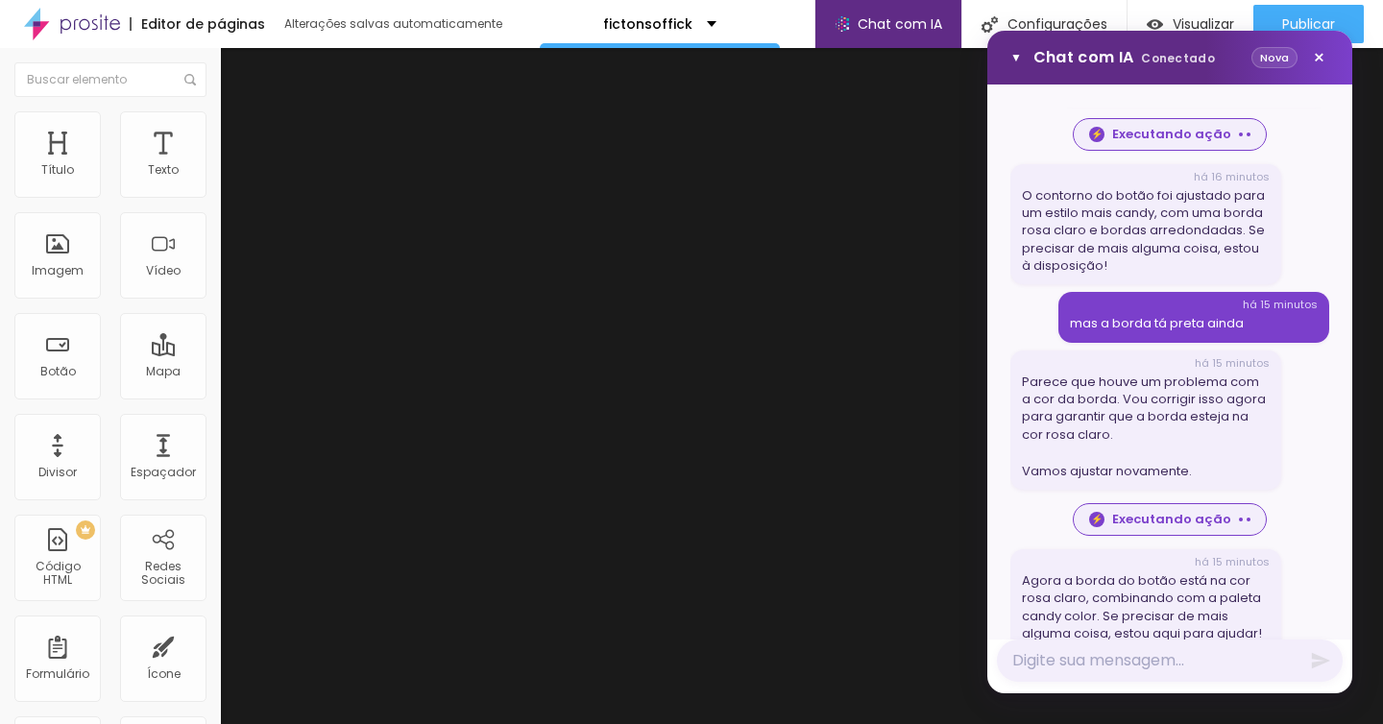
scroll to position [1208, 0]
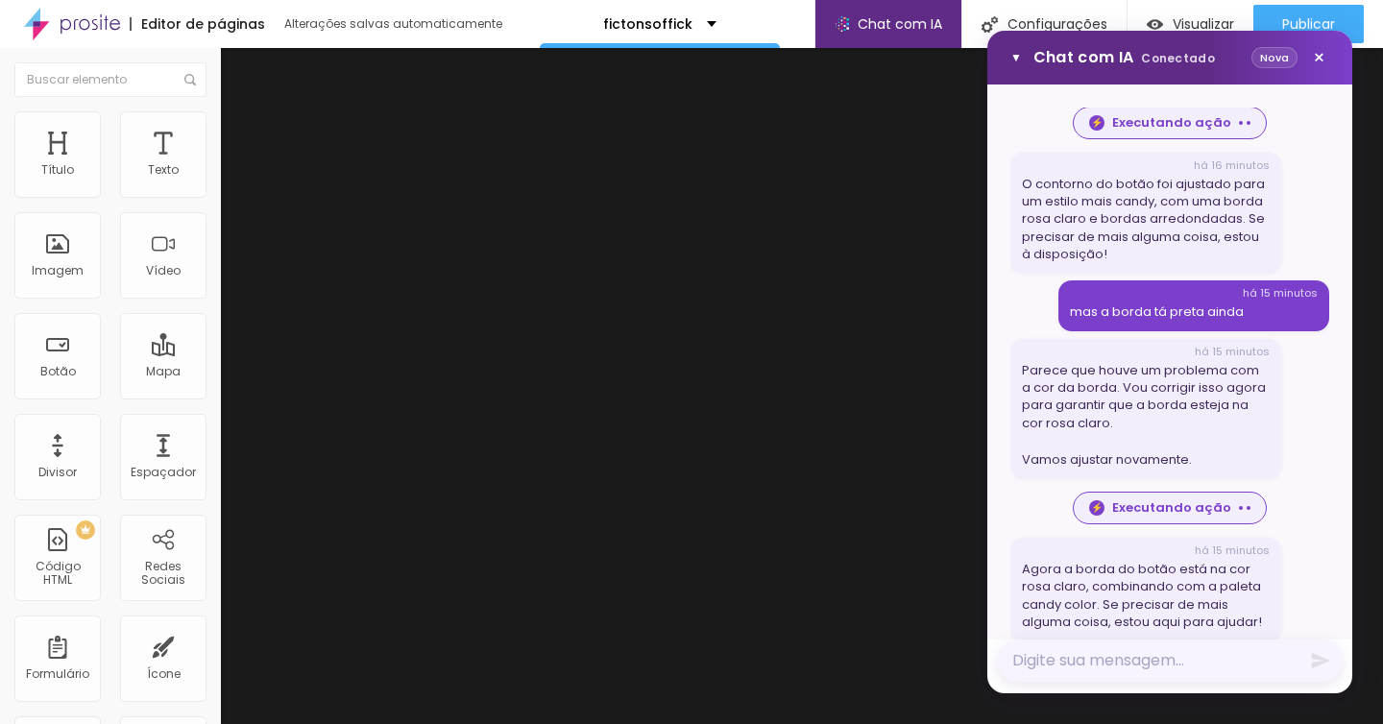
click at [1113, 645] on textarea "Mensagem" at bounding box center [1170, 661] width 346 height 42
type textarea "Queri colocar um titulo grande"
click at [1273, 59] on button "Nova" at bounding box center [1275, 58] width 46 height 22
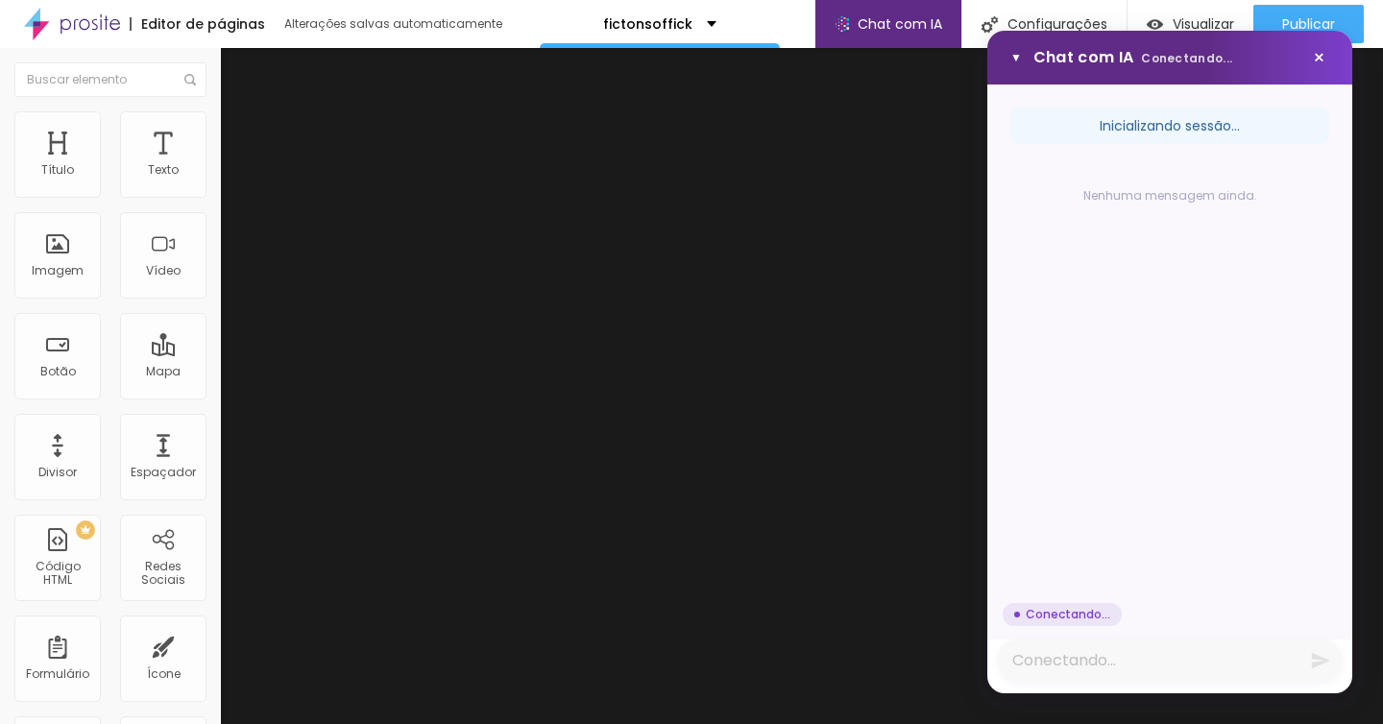
scroll to position [0, 0]
click at [1097, 643] on textarea "Mensagem" at bounding box center [1170, 661] width 346 height 42
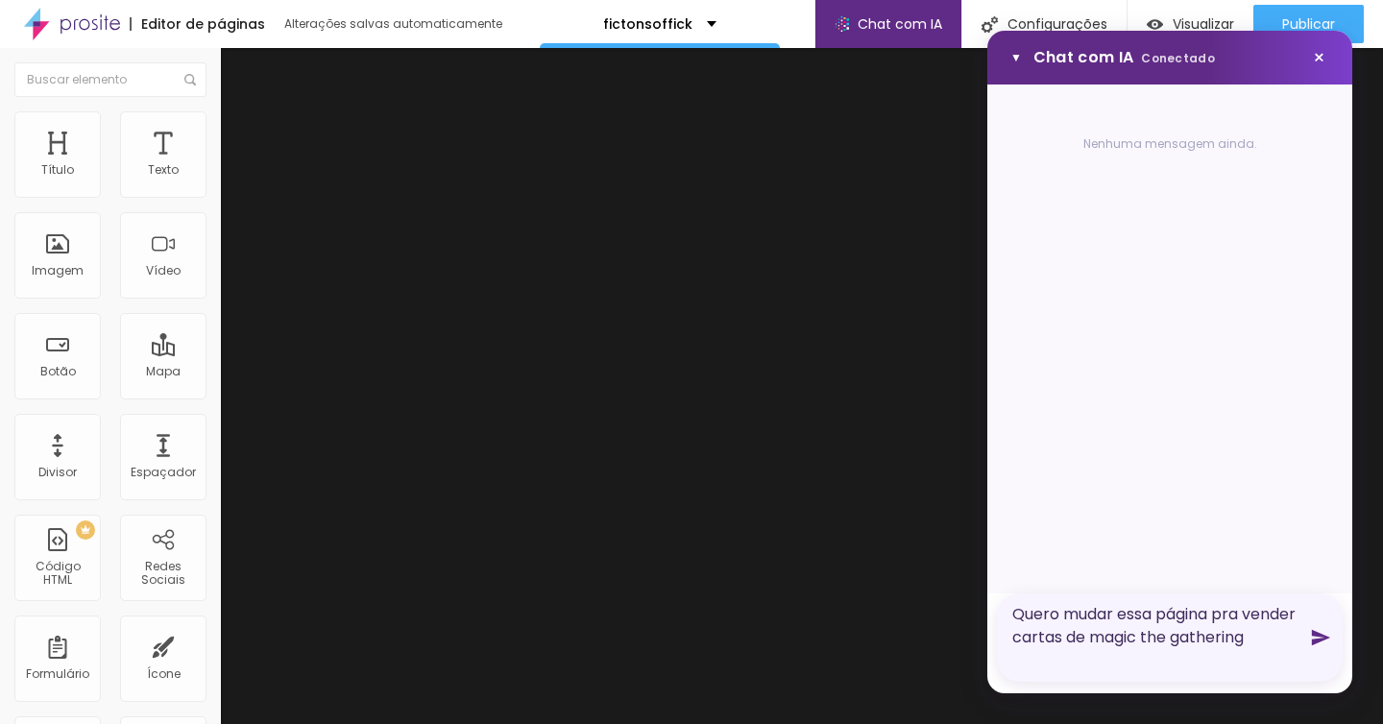
type textarea "Quero mudar essa página pra vender cartas de magic the gathering"
click at [1318, 634] on icon "Enviar mensagem" at bounding box center [1321, 638] width 18 height 16
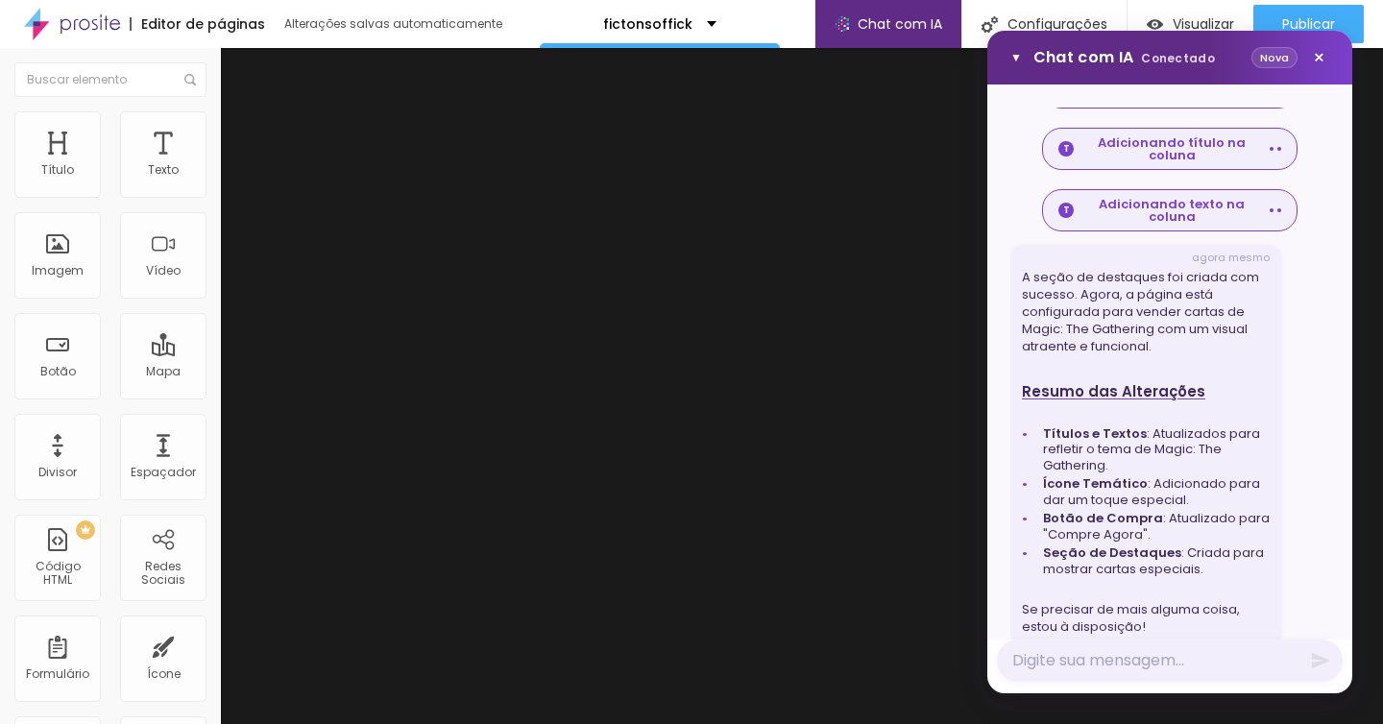
scroll to position [2151, 0]
